Goal: Navigation & Orientation: Find specific page/section

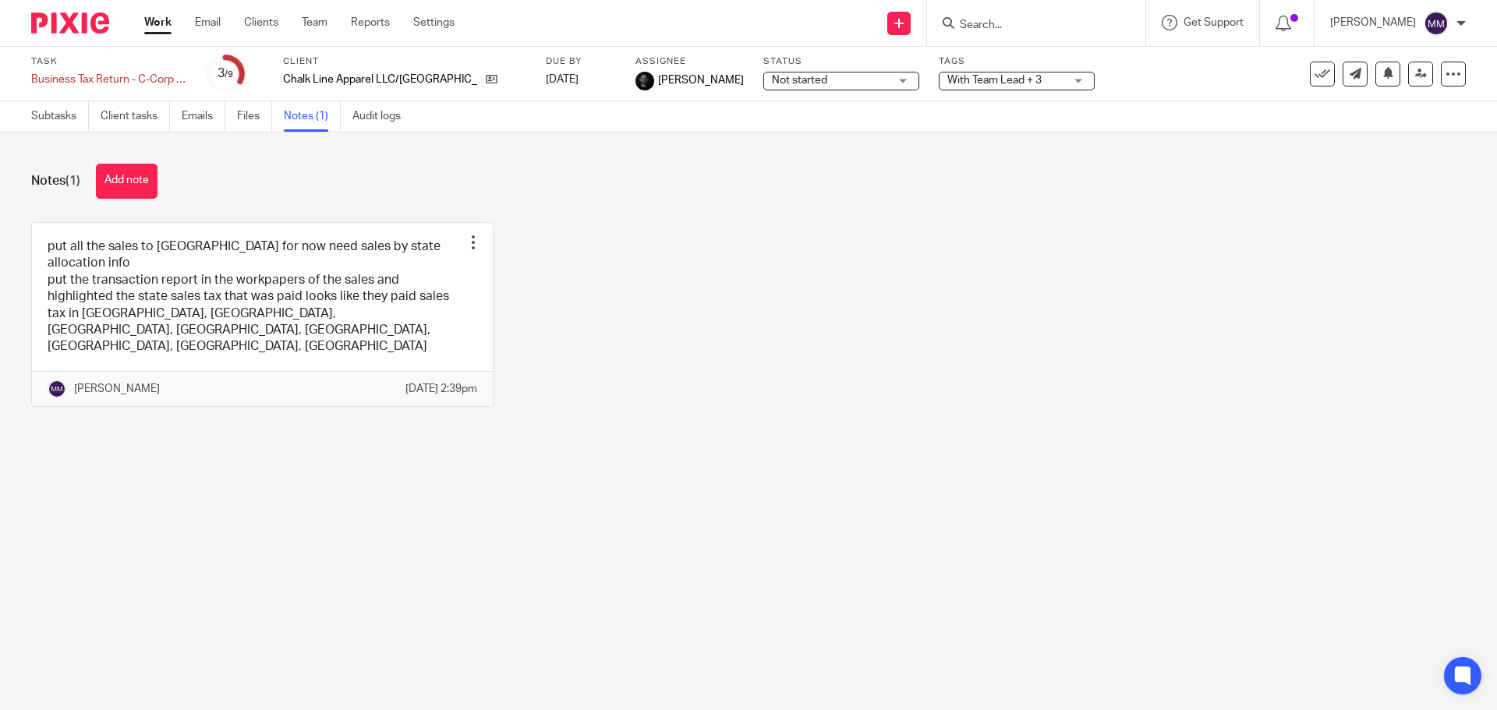
click at [165, 26] on link "Work" at bounding box center [157, 23] width 27 height 16
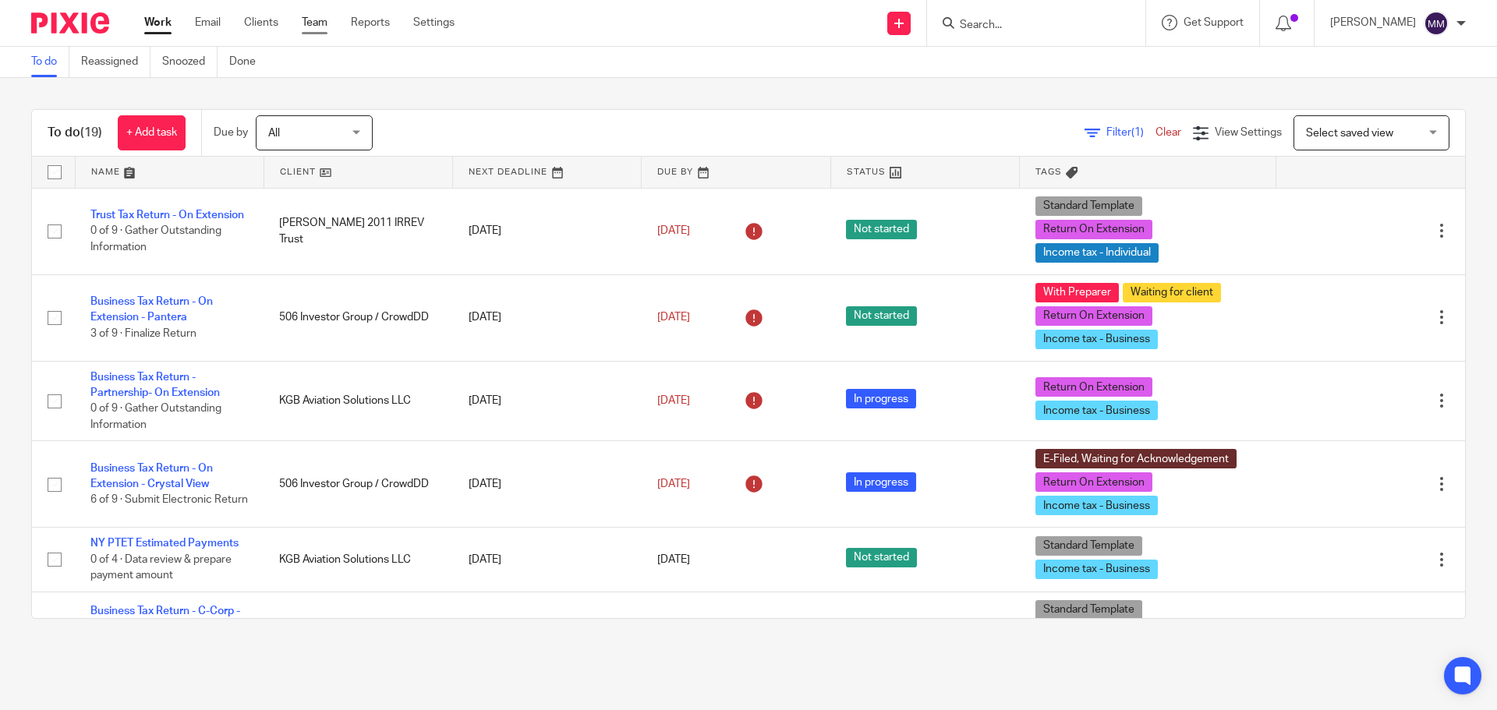
click at [313, 30] on link "Team" at bounding box center [315, 23] width 26 height 16
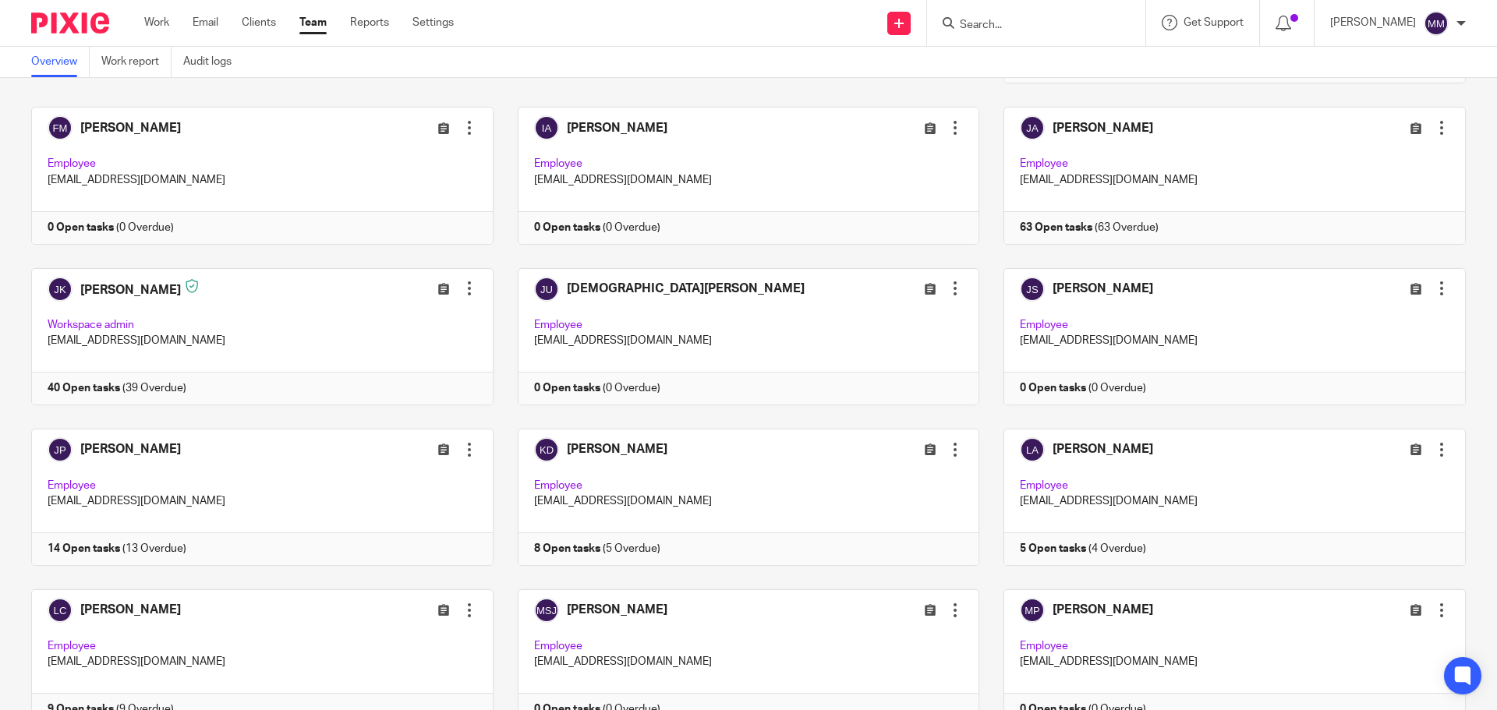
scroll to position [1325, 0]
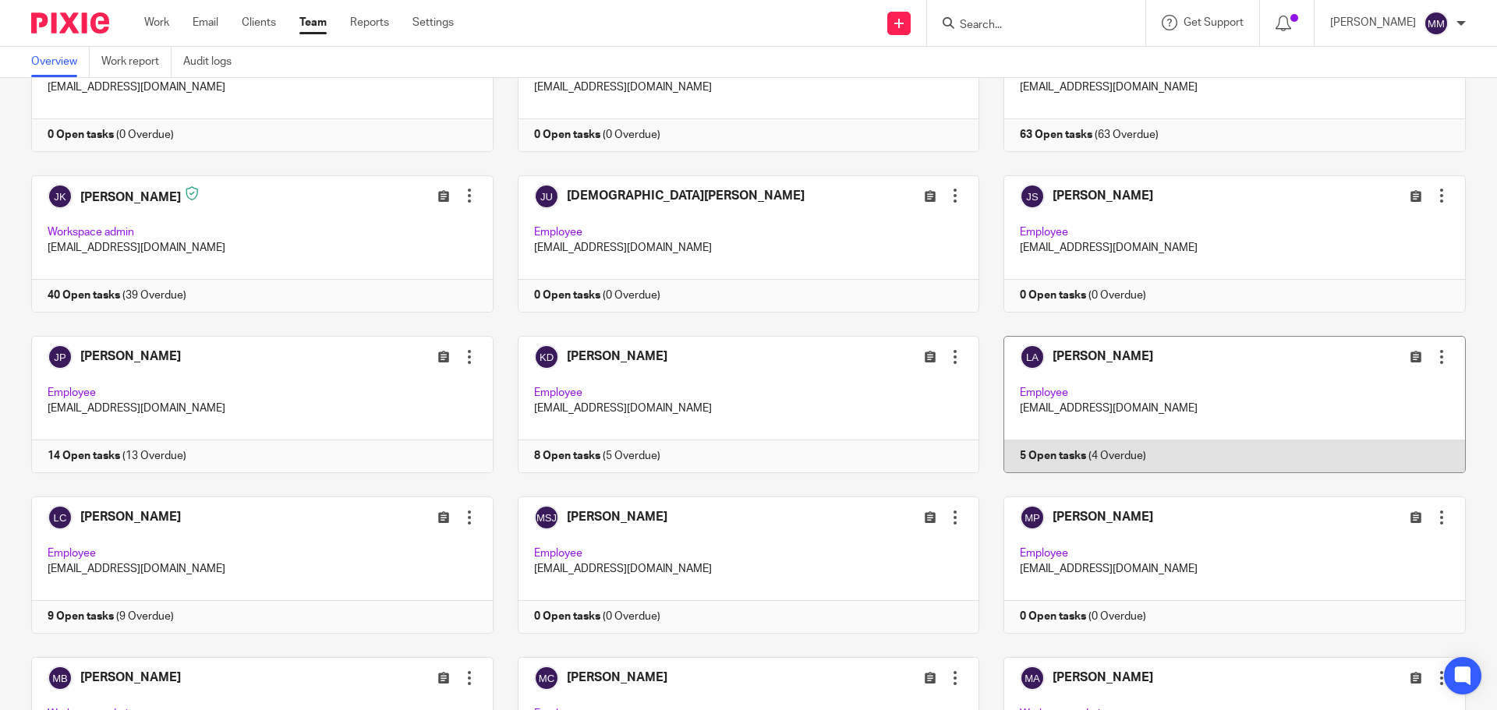
click at [1098, 336] on link at bounding box center [1222, 404] width 486 height 137
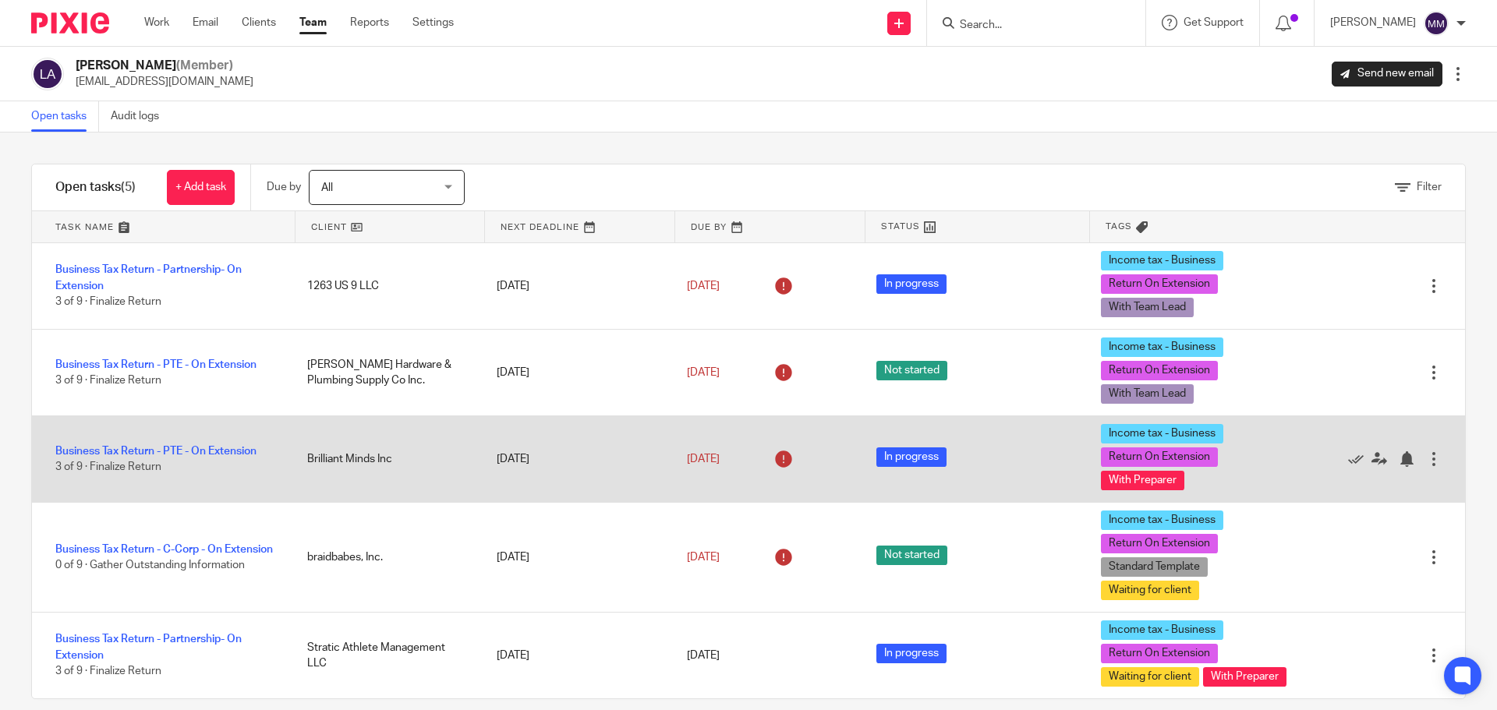
scroll to position [20, 0]
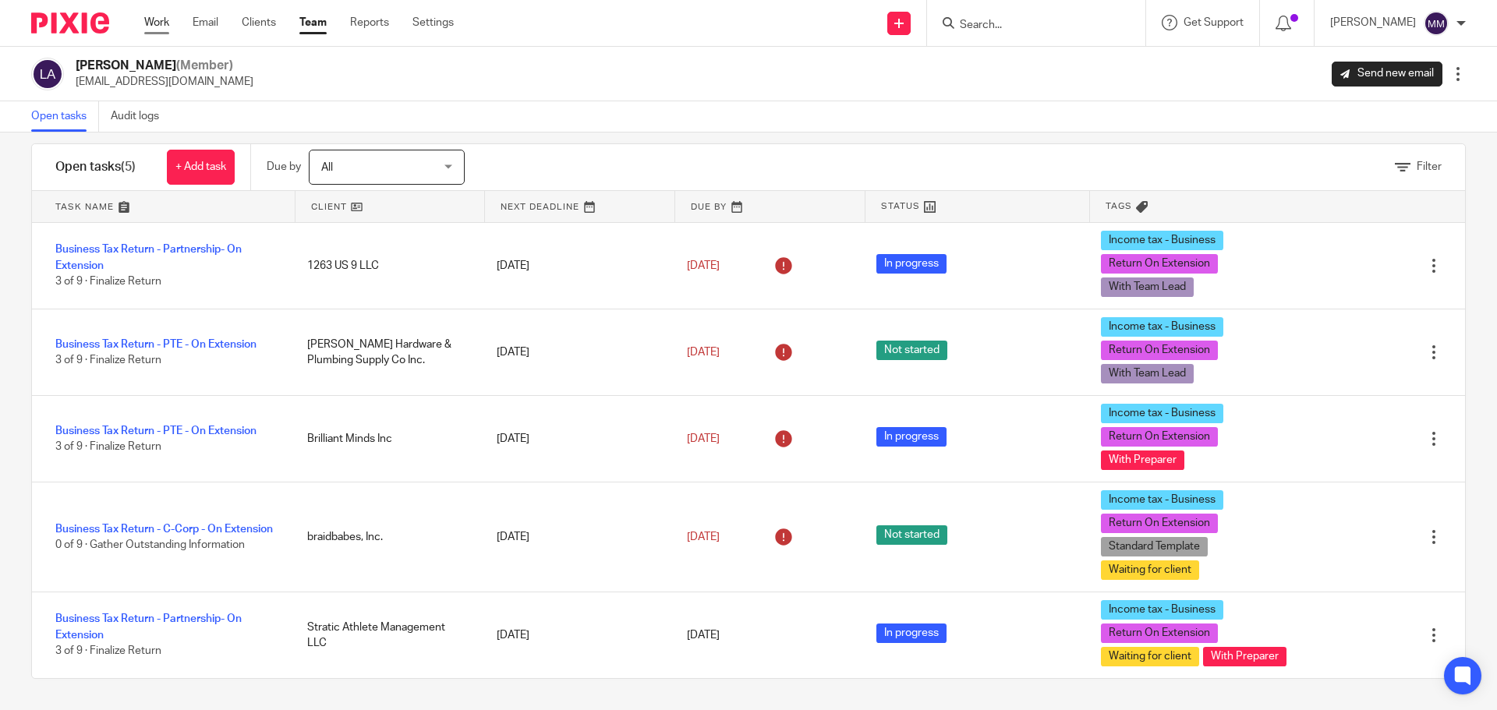
click at [160, 27] on link "Work" at bounding box center [156, 23] width 25 height 16
